Goal: Navigation & Orientation: Go to known website

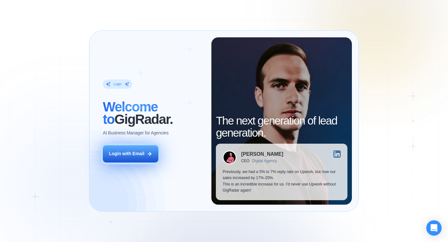
click at [135, 146] on button "Login with Email" at bounding box center [131, 153] width 56 height 17
